Goal: Task Accomplishment & Management: Manage account settings

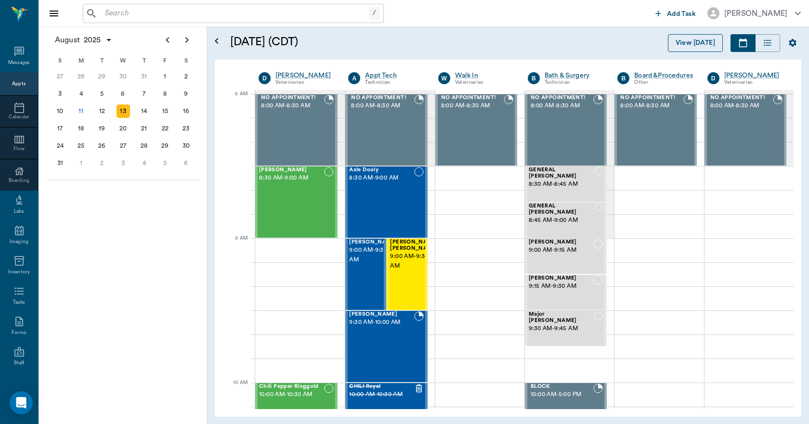
click at [692, 43] on button "View [DATE]" at bounding box center [695, 43] width 55 height 18
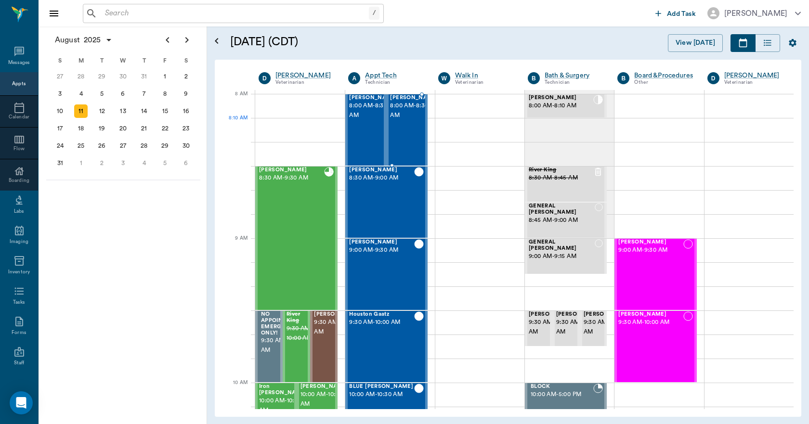
click at [411, 121] on div "[PERSON_NAME] 8:00 AM - 8:30 AM" at bounding box center [414, 130] width 48 height 70
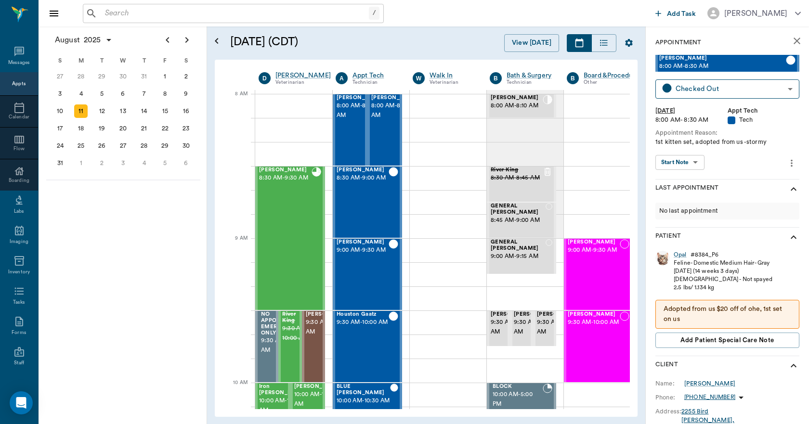
click at [702, 321] on p "Adopted from us $20 off of ohe, 1st set on us" at bounding box center [728, 314] width 128 height 20
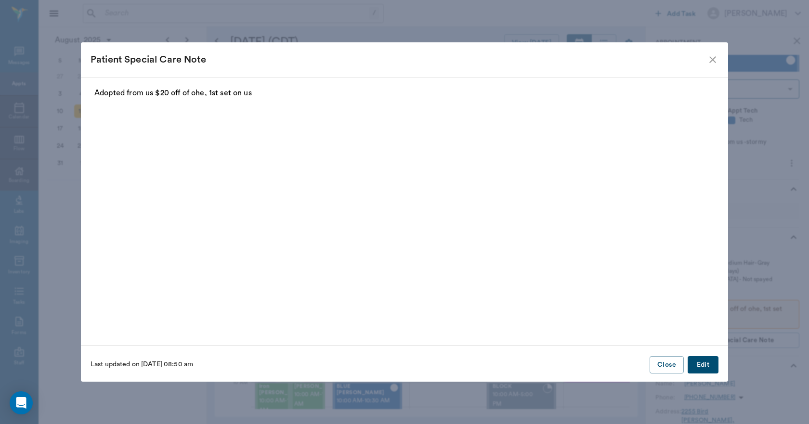
click at [272, 89] on p "Adopted from us $20 off of ohe, 1st set on us" at bounding box center [404, 93] width 620 height 12
click at [260, 95] on p "Adopted from us $20 off of ohe, 1st set on us" at bounding box center [404, 93] width 620 height 12
drag, startPoint x: 250, startPoint y: 95, endPoint x: 526, endPoint y: 203, distance: 295.9
click at [250, 95] on p "Adopted from us $20 off of ohe, 1st set on us" at bounding box center [404, 93] width 620 height 12
drag, startPoint x: 709, startPoint y: 363, endPoint x: 637, endPoint y: 342, distance: 74.8
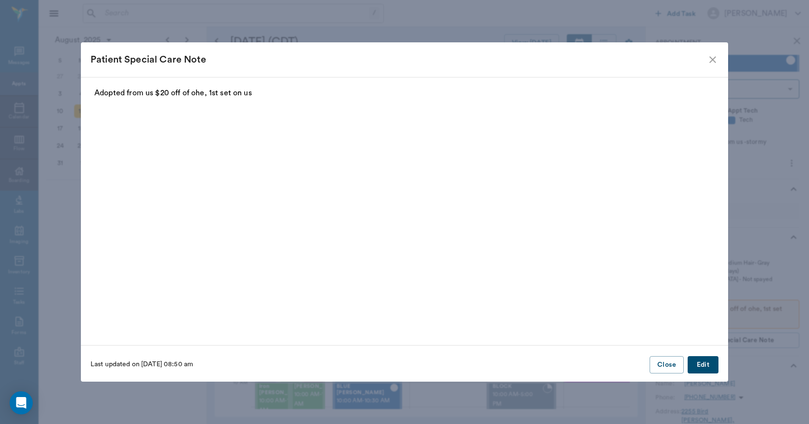
click at [710, 363] on button "Edit" at bounding box center [703, 365] width 31 height 18
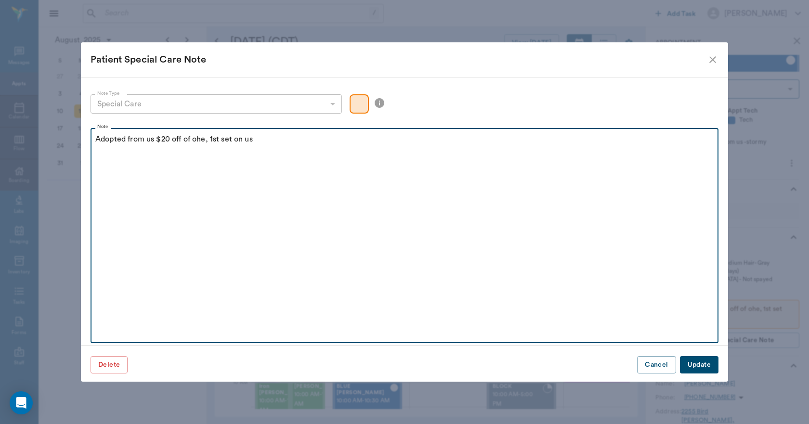
click at [281, 140] on p "Adopted from us $20 off of ohe, 1st set on us" at bounding box center [404, 139] width 618 height 12
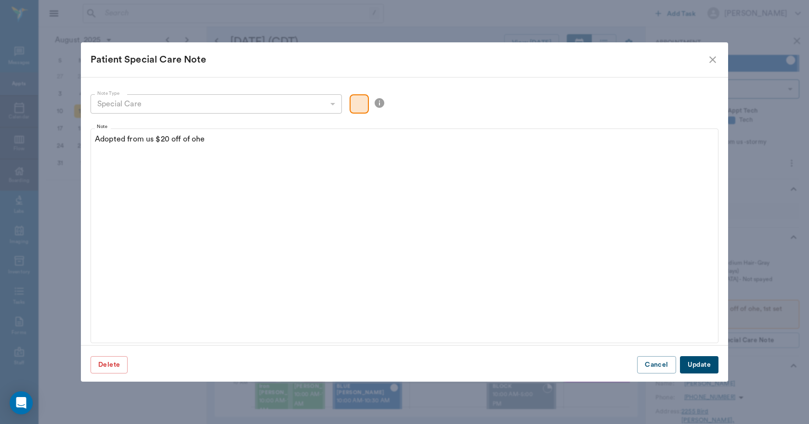
click at [712, 368] on button "Update" at bounding box center [699, 365] width 39 height 18
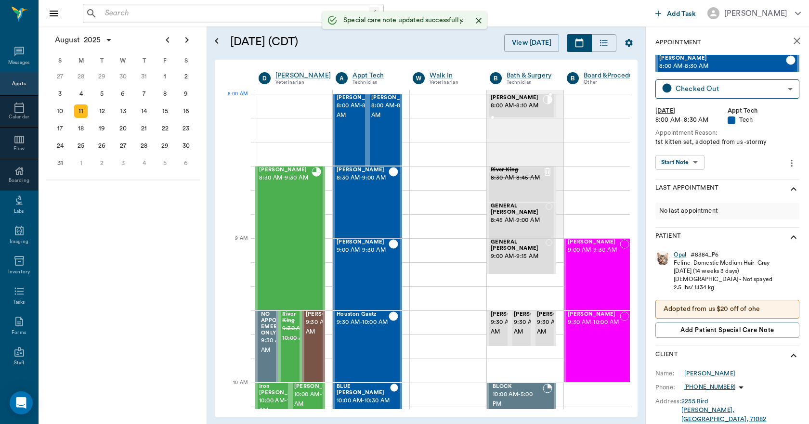
click at [510, 98] on span "[PERSON_NAME]" at bounding box center [517, 98] width 52 height 6
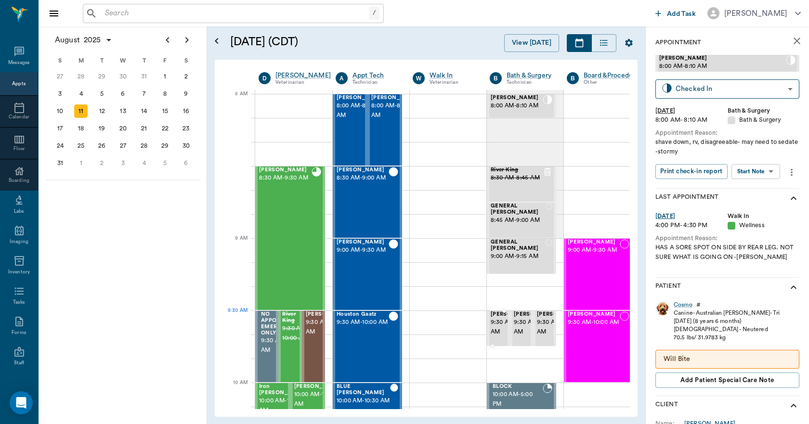
click at [500, 327] on span "9:30 AM - 9:45 AM" at bounding box center [515, 327] width 48 height 19
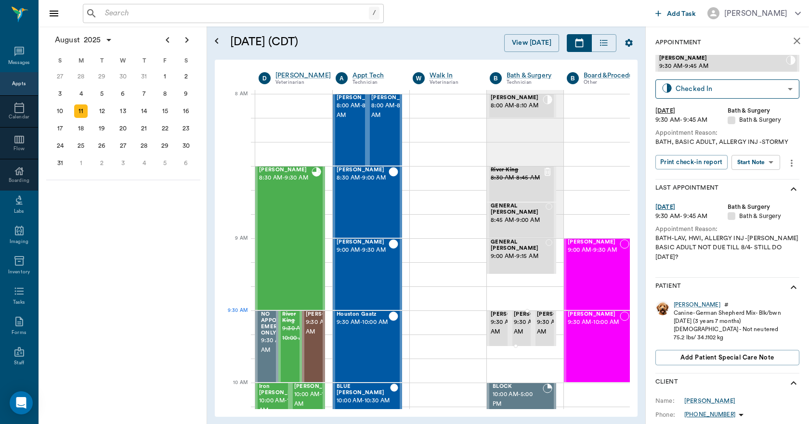
click at [516, 329] on span "9:30 AM - 9:45 AM" at bounding box center [538, 327] width 48 height 19
click at [543, 328] on span "9:30 AM - 9:45 AM" at bounding box center [561, 327] width 48 height 19
click at [793, 164] on icon "more" at bounding box center [792, 164] width 11 height 12
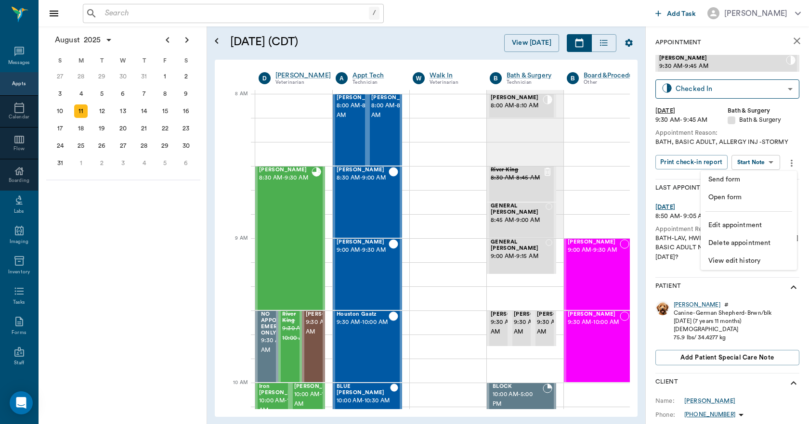
click at [733, 264] on span "View edit history" at bounding box center [749, 261] width 81 height 10
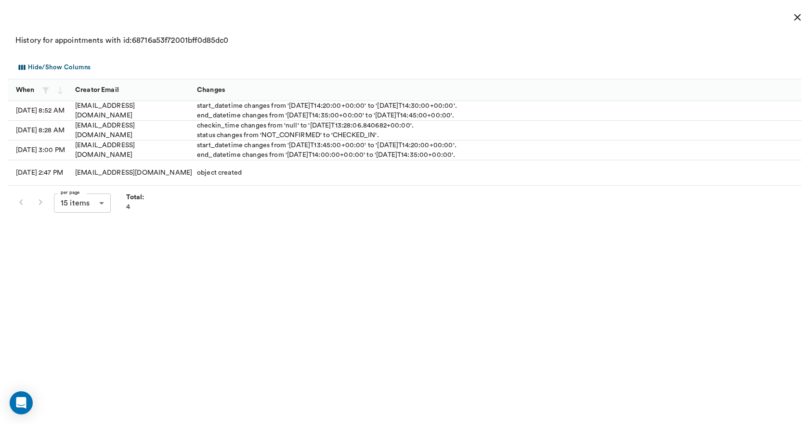
click at [796, 16] on icon "close" at bounding box center [797, 17] width 7 height 7
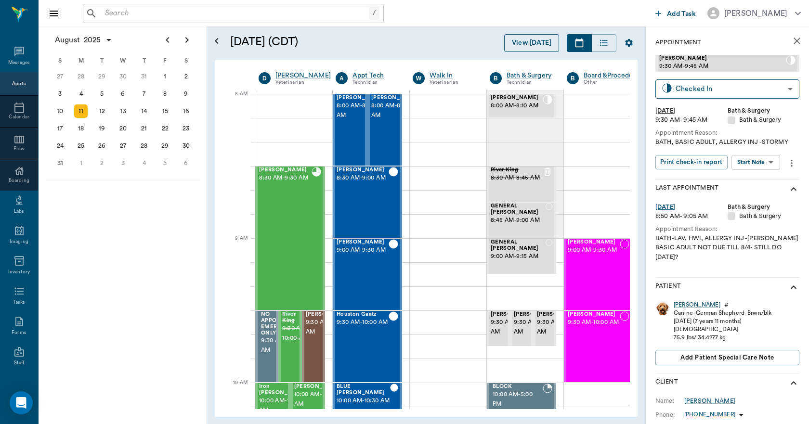
click at [530, 44] on button "View [DATE]" at bounding box center [531, 43] width 55 height 18
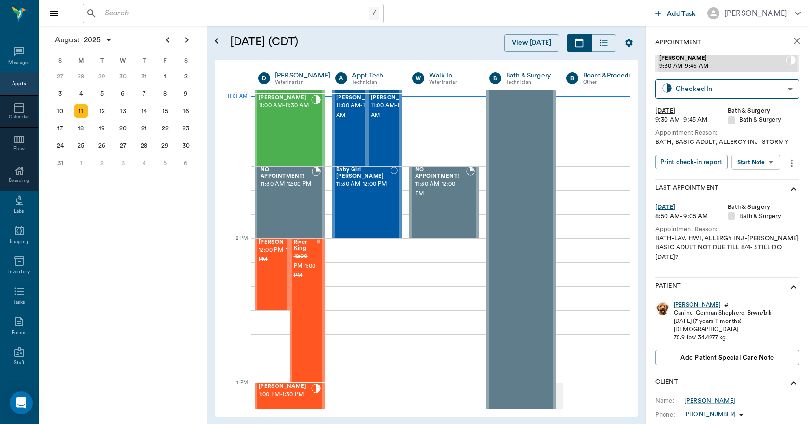
scroll to position [434, 0]
click at [794, 37] on icon "close" at bounding box center [797, 41] width 12 height 12
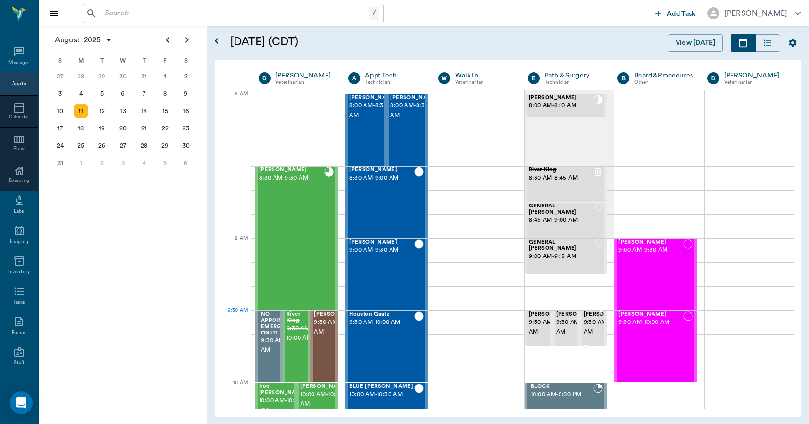
click at [588, 328] on span "9:30 AM - 9:45 AM" at bounding box center [608, 327] width 48 height 19
